Goal: Information Seeking & Learning: Find specific fact

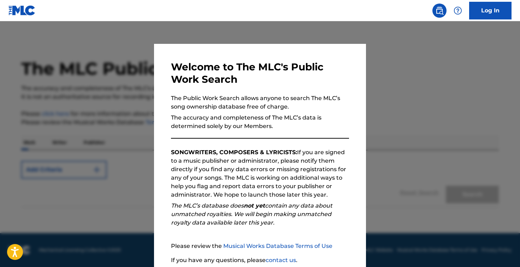
click at [128, 121] on div at bounding box center [260, 154] width 520 height 267
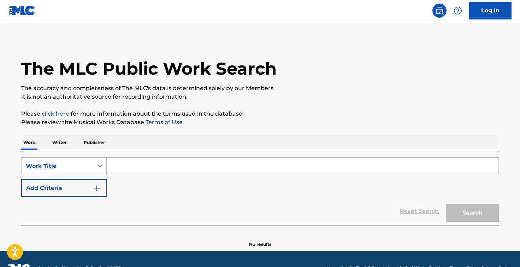
scroll to position [0, 0]
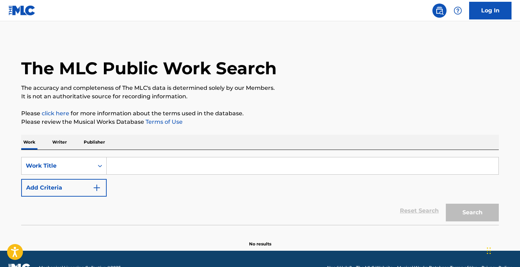
click at [117, 164] on input "Search Form" at bounding box center [303, 165] width 392 height 17
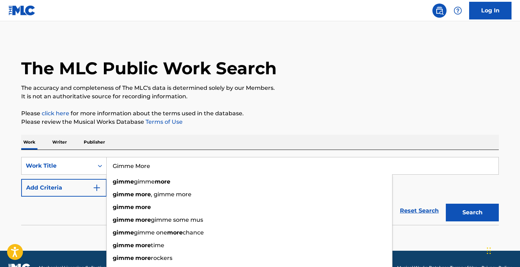
type input "Gimme More"
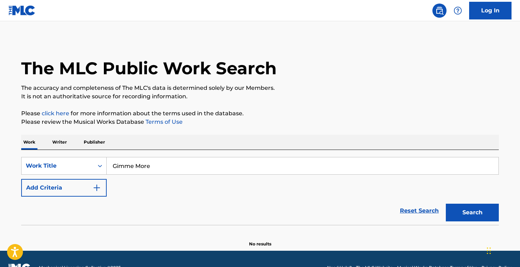
click at [448, 216] on button "Search" at bounding box center [472, 213] width 53 height 18
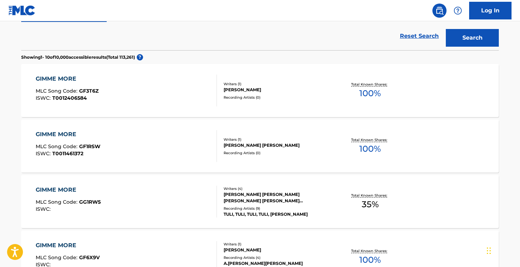
scroll to position [0, 0]
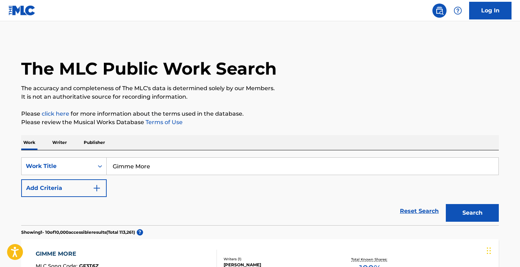
click at [56, 191] on button "Add Criteria" at bounding box center [64, 188] width 86 height 18
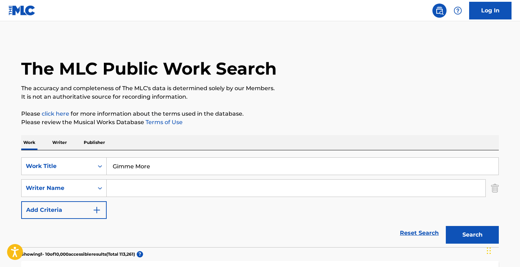
click at [131, 185] on input "Search Form" at bounding box center [296, 188] width 379 height 17
paste input "Zion [PERSON_NAME]"
type input "Zion [PERSON_NAME]"
click at [473, 233] on button "Search" at bounding box center [472, 235] width 53 height 18
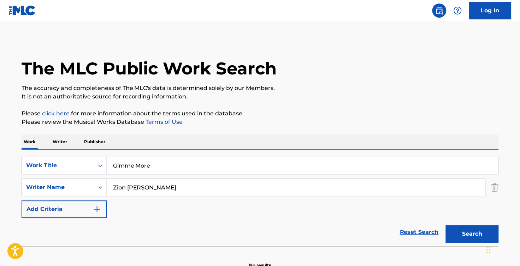
scroll to position [40, 0]
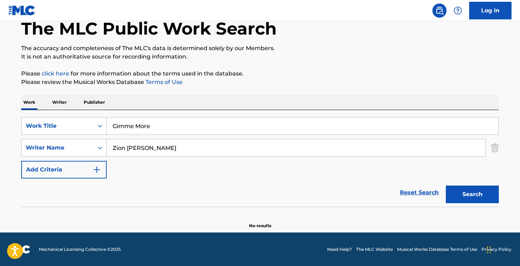
click at [482, 195] on button "Search" at bounding box center [472, 195] width 53 height 18
drag, startPoint x: 142, startPoint y: 137, endPoint x: 127, endPoint y: 134, distance: 14.8
click at [128, 139] on input "Zion [PERSON_NAME]" at bounding box center [296, 147] width 379 height 17
click at [467, 197] on button "Search" at bounding box center [472, 195] width 53 height 18
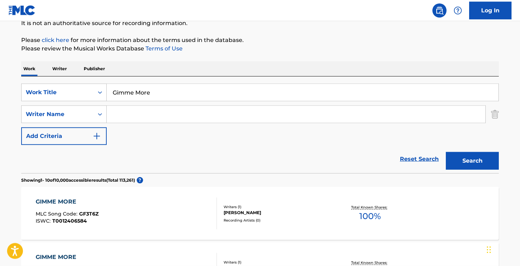
scroll to position [37, 0]
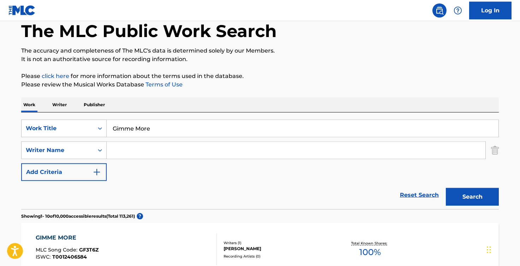
click at [126, 150] on input "Search Form" at bounding box center [296, 150] width 379 height 17
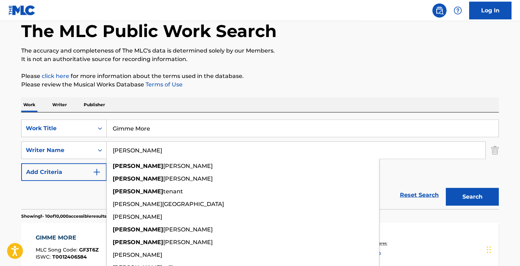
type input "[PERSON_NAME]"
click at [464, 193] on button "Search" at bounding box center [472, 197] width 53 height 18
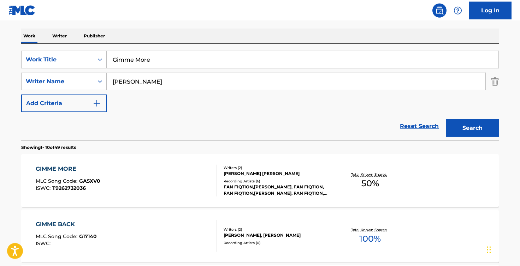
scroll to position [156, 0]
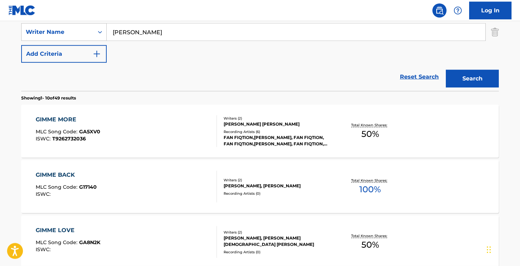
click at [376, 137] on span "50 %" at bounding box center [371, 134] width 18 height 13
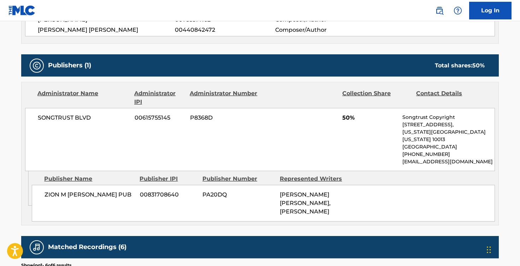
scroll to position [263, 0]
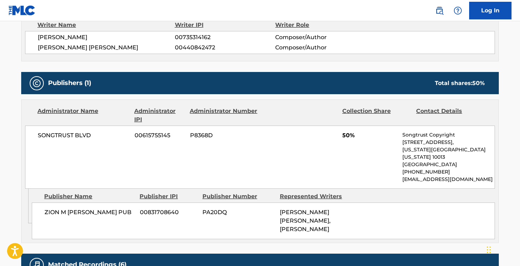
click at [298, 45] on span "Composer/Author" at bounding box center [321, 47] width 92 height 8
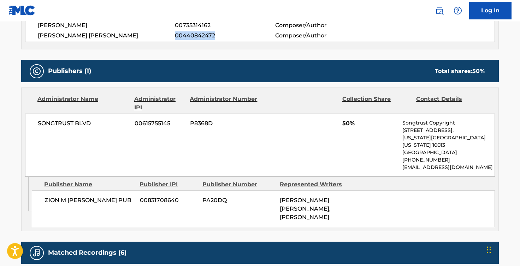
click at [225, 31] on div "[PERSON_NAME] 00735314162 Composer/Author [PERSON_NAME] [PERSON_NAME] 004408424…" at bounding box center [260, 30] width 470 height 23
click at [210, 36] on span "00440842472" at bounding box center [225, 35] width 100 height 8
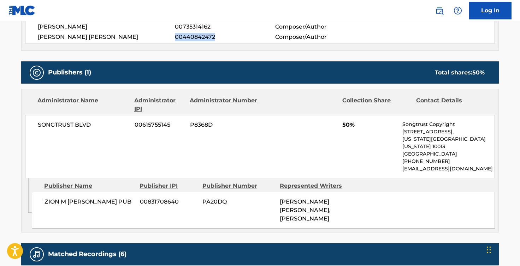
scroll to position [277, 0]
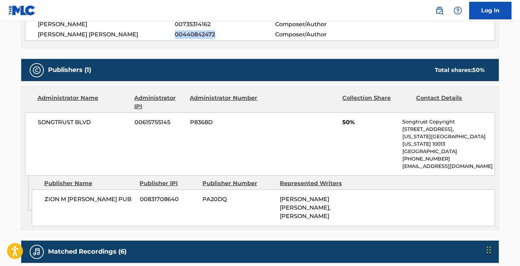
drag, startPoint x: 218, startPoint y: 38, endPoint x: 168, endPoint y: 33, distance: 50.0
click at [168, 33] on div "[PERSON_NAME] [PERSON_NAME] 00440842472 Composer/Author" at bounding box center [266, 34] width 457 height 8
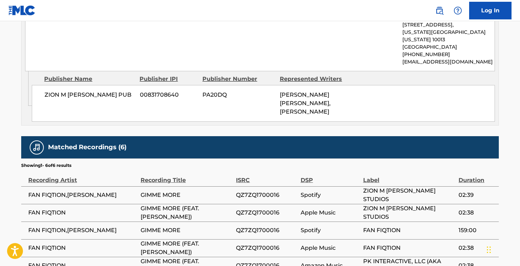
scroll to position [381, 0]
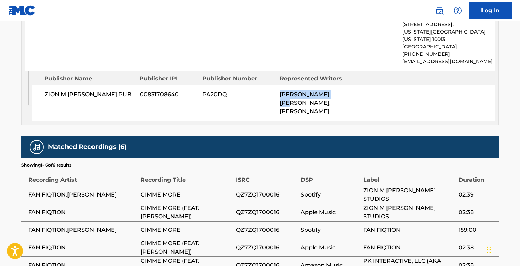
drag, startPoint x: 282, startPoint y: 88, endPoint x: 352, endPoint y: 87, distance: 70.0
click at [352, 87] on div "ZION M [PERSON_NAME] PUB 00831708640 PA20DQ [PERSON_NAME] [PERSON_NAME], [PERSO…" at bounding box center [263, 103] width 463 height 37
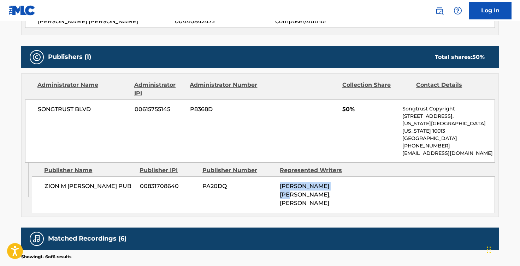
scroll to position [340, 0]
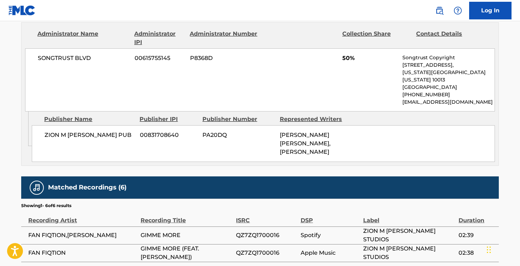
click at [323, 125] on div "ZION M [PERSON_NAME] PUB 00831708640 PA20DQ [PERSON_NAME] [PERSON_NAME], [PERSO…" at bounding box center [263, 143] width 463 height 37
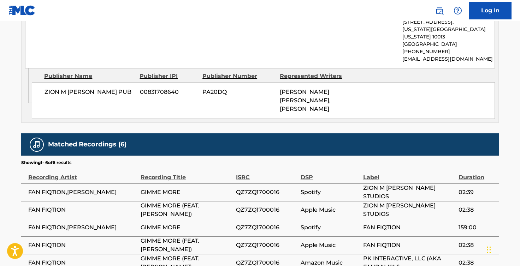
scroll to position [385, 0]
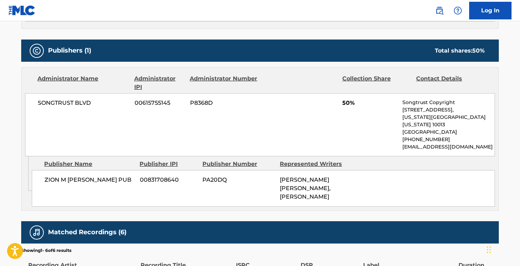
scroll to position [297, 0]
